Goal: Find specific page/section: Find specific page/section

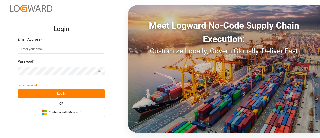
click at [67, 114] on span "Continue with Microsoft" at bounding box center [65, 112] width 33 height 5
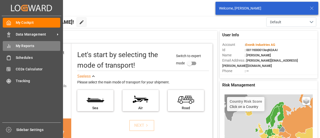
click at [9, 47] on icon at bounding box center [8, 46] width 5 height 5
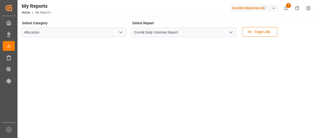
click at [231, 33] on polyline "open menu" at bounding box center [231, 33] width 3 height 2
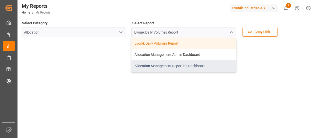
click at [162, 66] on div "Allocation Management Reporting Dashboard" at bounding box center [184, 65] width 105 height 11
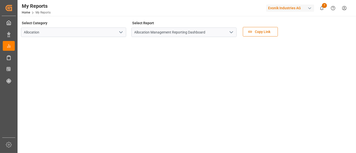
drag, startPoint x: 292, startPoint y: 1, endPoint x: 216, endPoint y: 4, distance: 76.1
click at [216, 4] on div "My Reports Home My Reports Evonik Industries AG 7 Notifications Only show unrea…" at bounding box center [185, 8] width 342 height 16
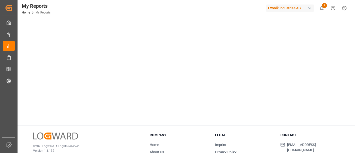
scroll to position [22, 0]
